Goal: Information Seeking & Learning: Stay updated

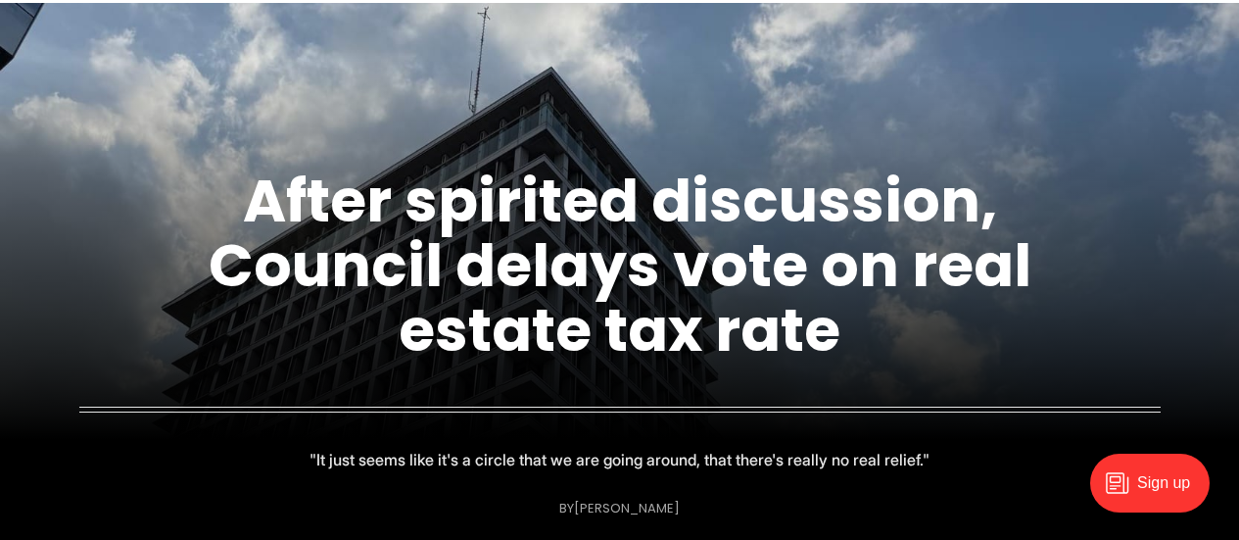
scroll to position [98, 0]
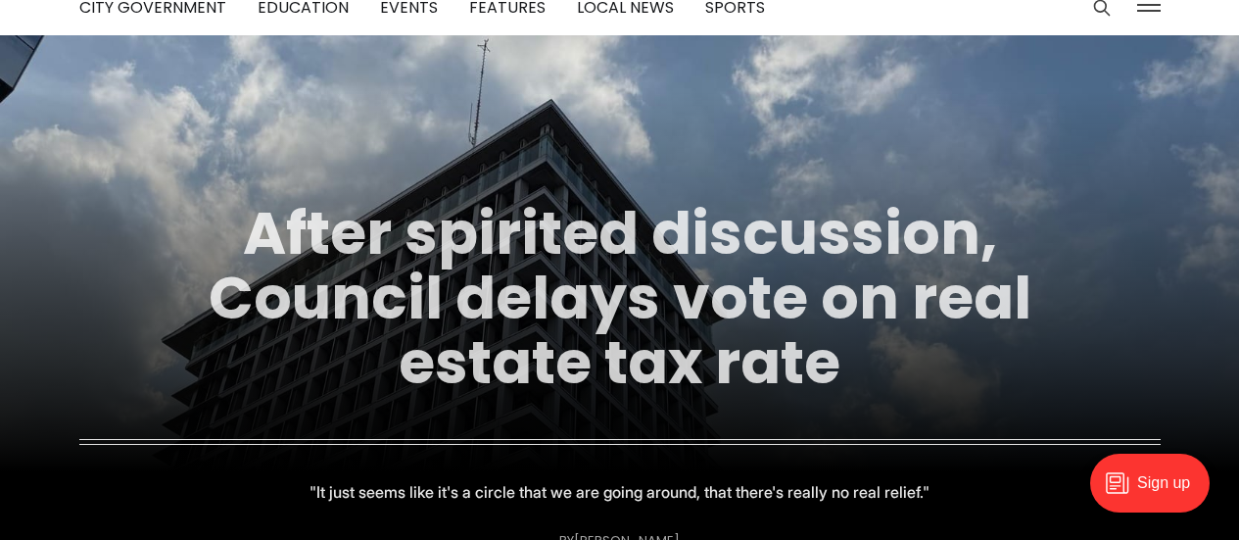
click at [638, 236] on link "After spirited discussion, Council delays vote on real estate tax rate" at bounding box center [620, 298] width 823 height 212
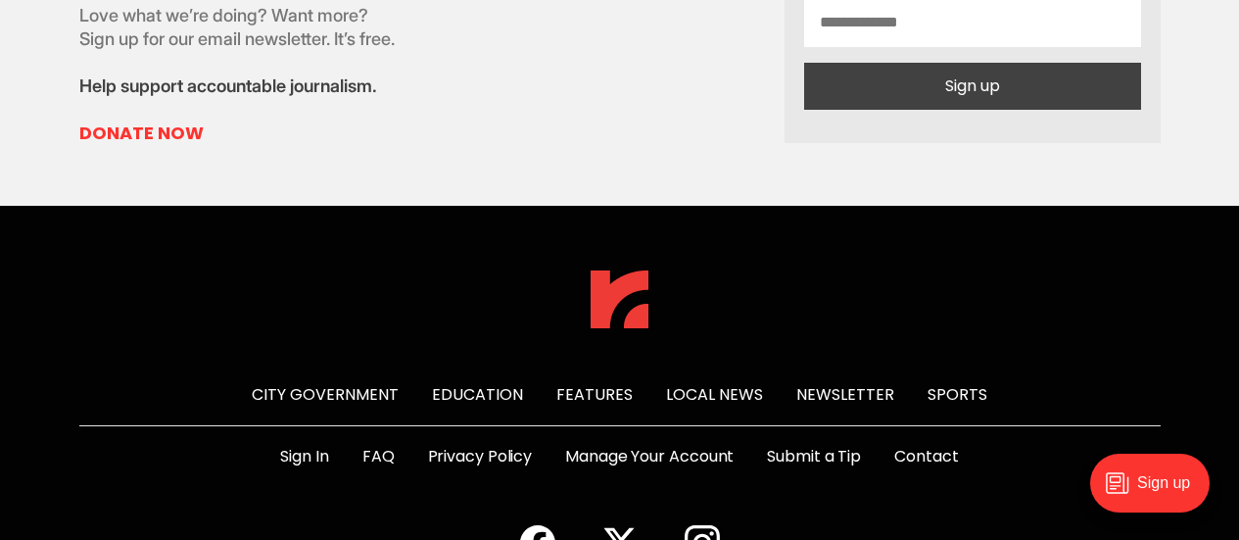
scroll to position [4499, 0]
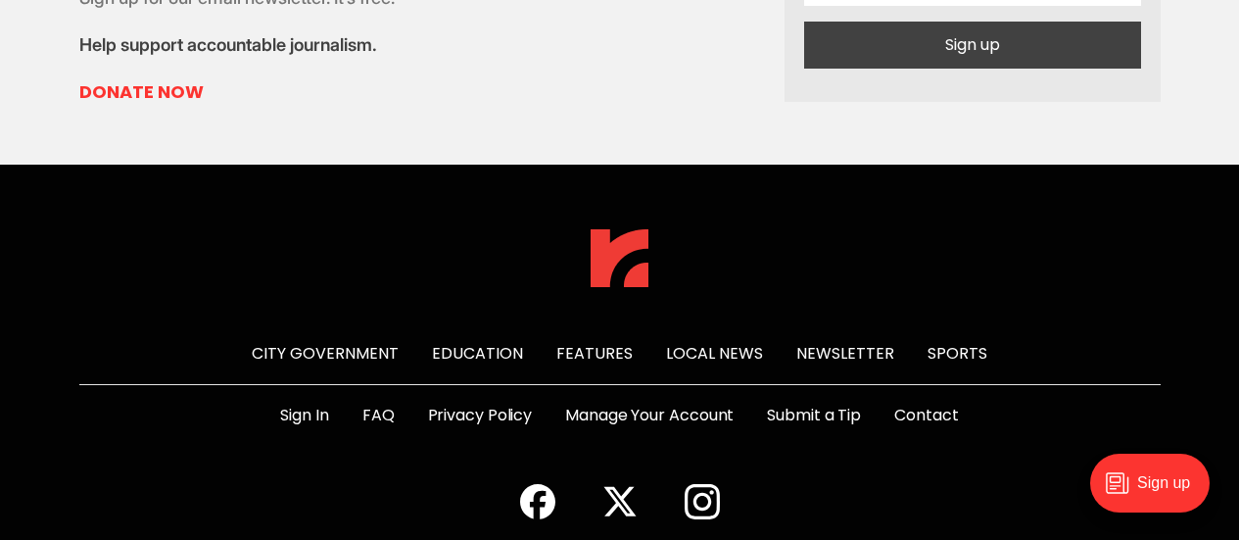
click at [716, 342] on link "Local News" at bounding box center [714, 353] width 97 height 23
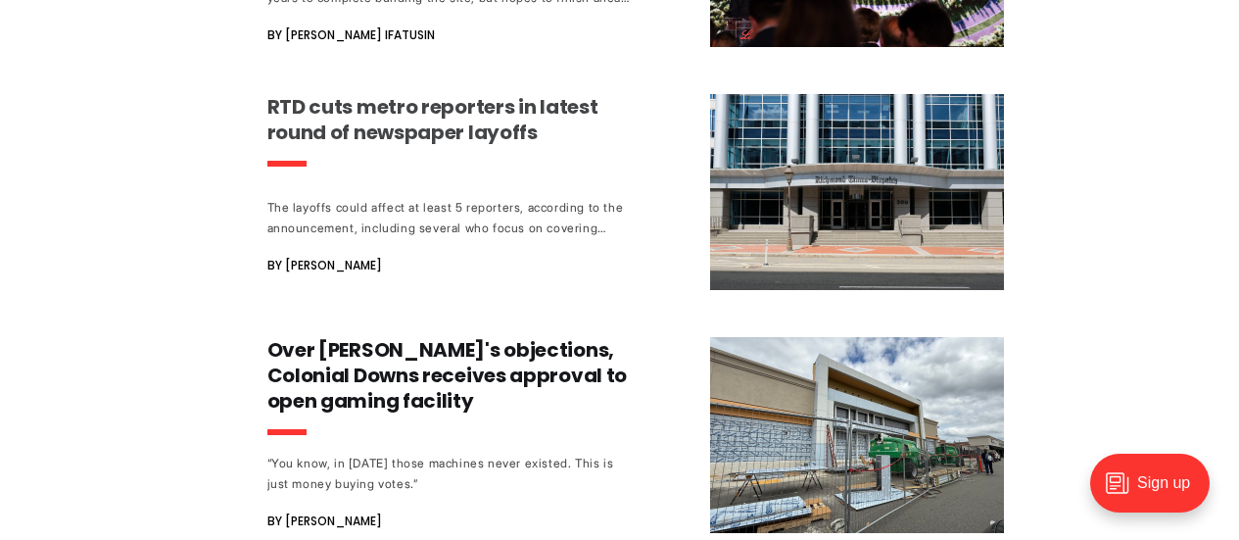
scroll to position [2057, 0]
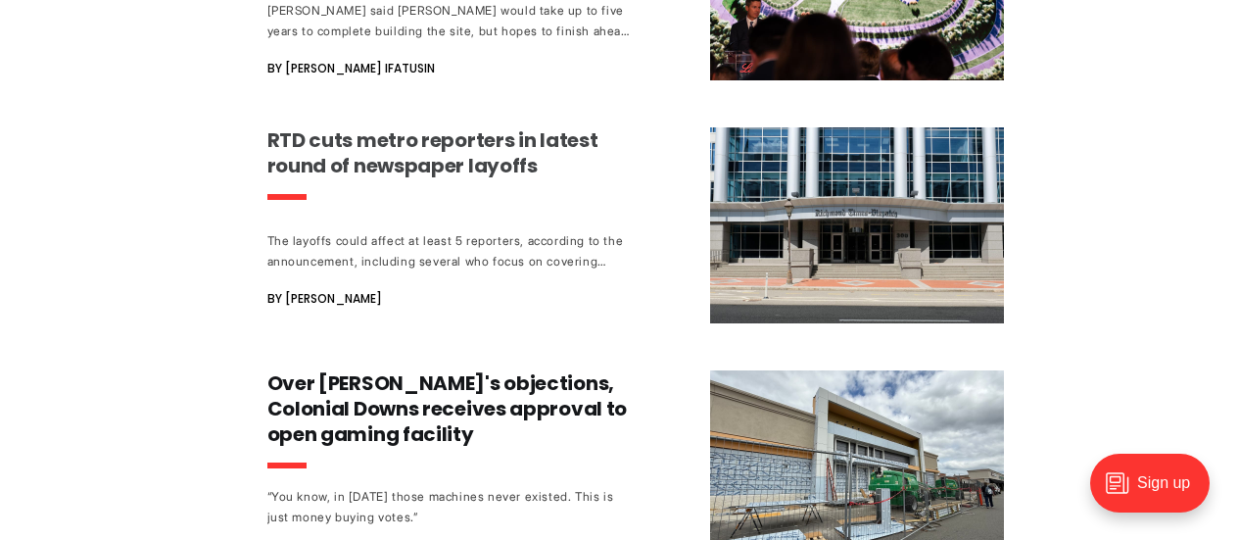
click at [460, 127] on h3 "RTD cuts metro reporters in latest round of newspaper layoffs" at bounding box center [449, 152] width 364 height 51
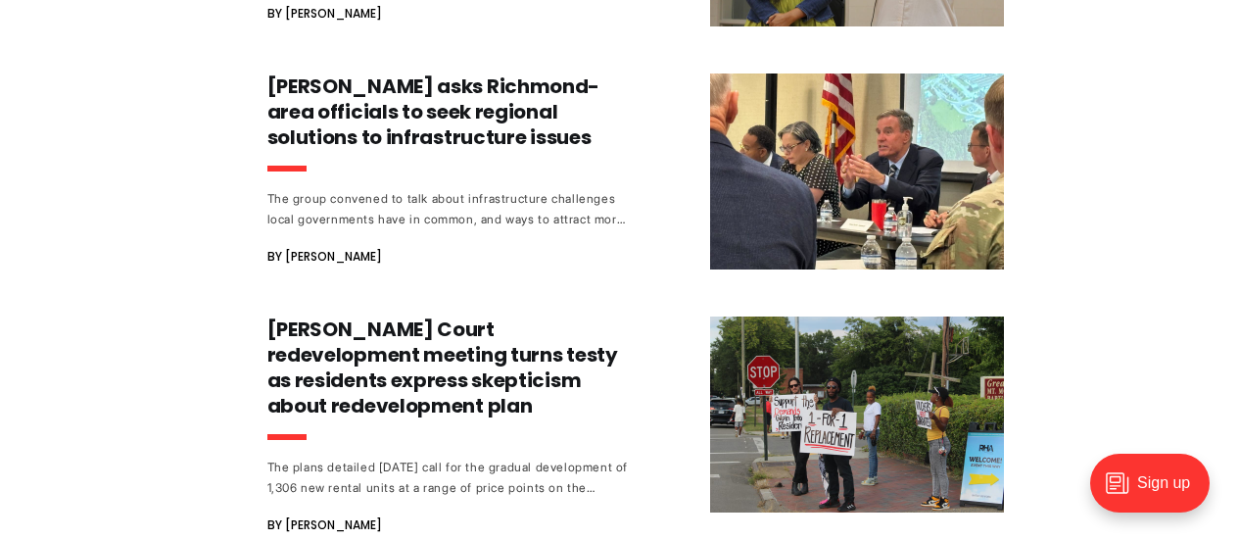
scroll to position [4113, 0]
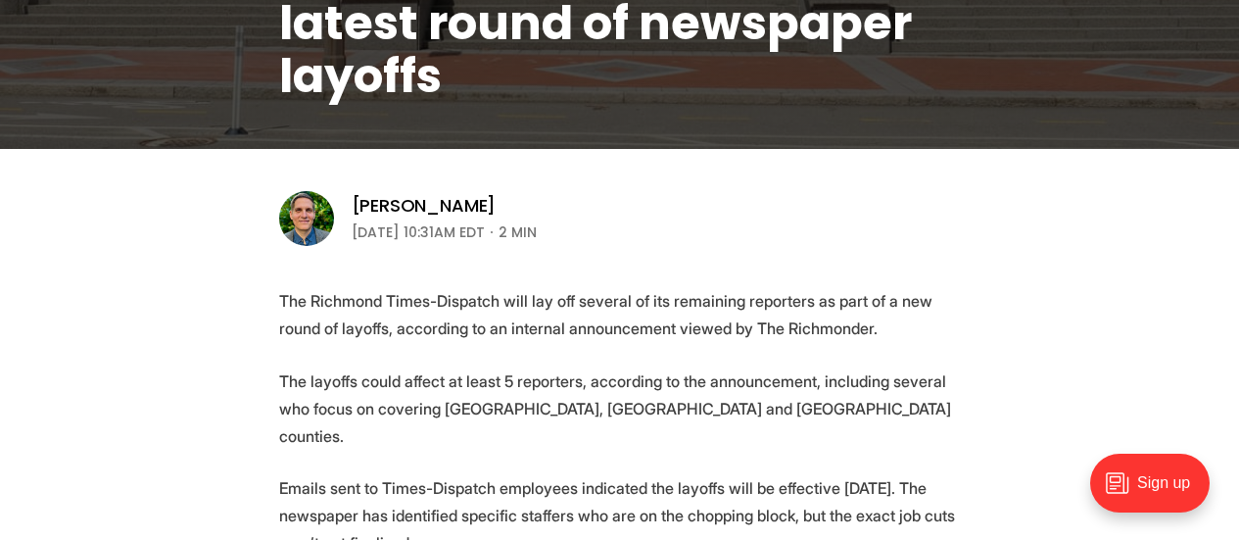
scroll to position [588, 0]
